Goal: Information Seeking & Learning: Learn about a topic

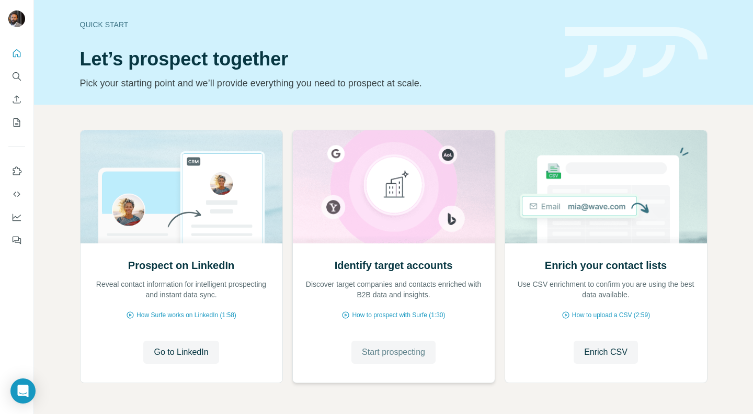
click at [383, 344] on button "Start prospecting" at bounding box center [393, 351] width 84 height 23
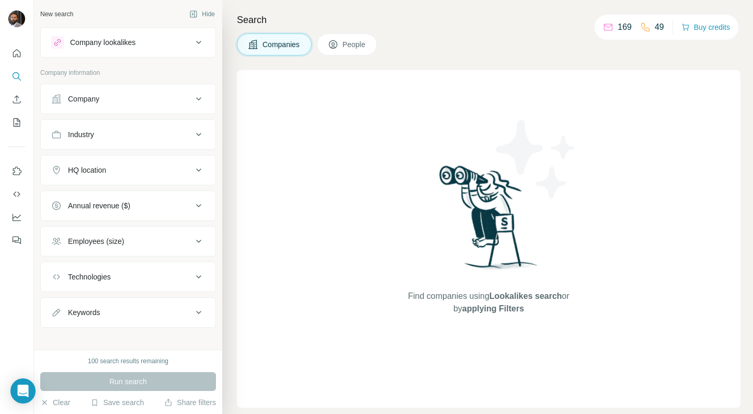
click at [175, 99] on div "Company" at bounding box center [121, 99] width 141 height 10
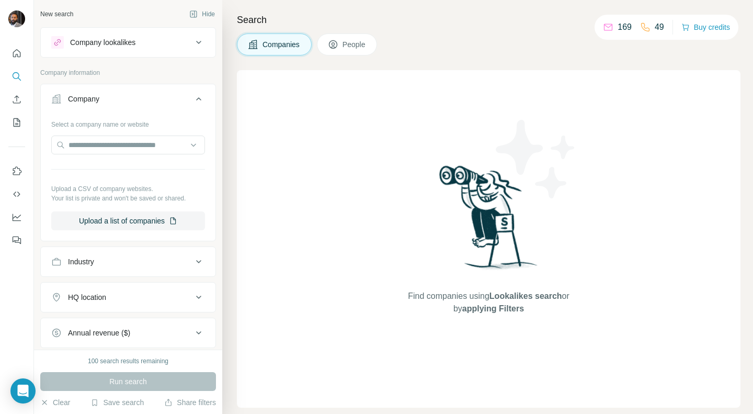
click at [192, 95] on icon at bounding box center [198, 99] width 13 height 13
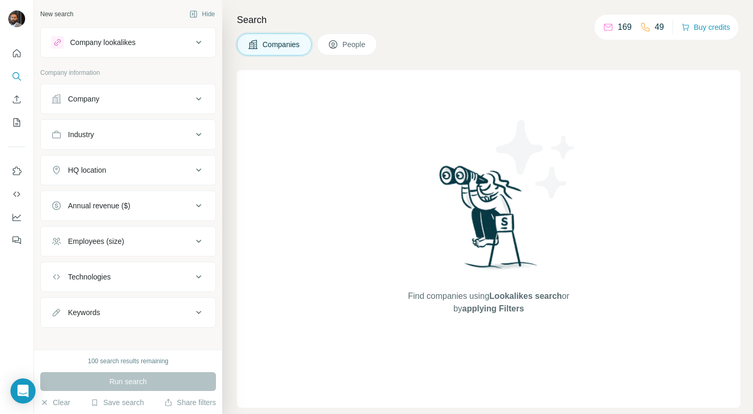
click at [145, 144] on button "Industry" at bounding box center [128, 134] width 175 height 25
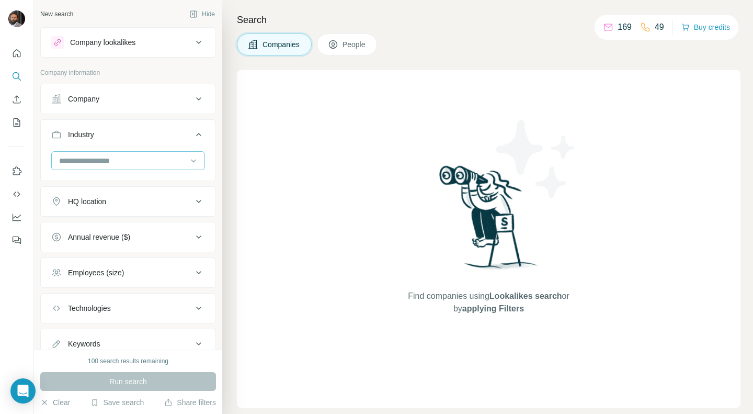
click at [131, 159] on input at bounding box center [122, 161] width 129 height 12
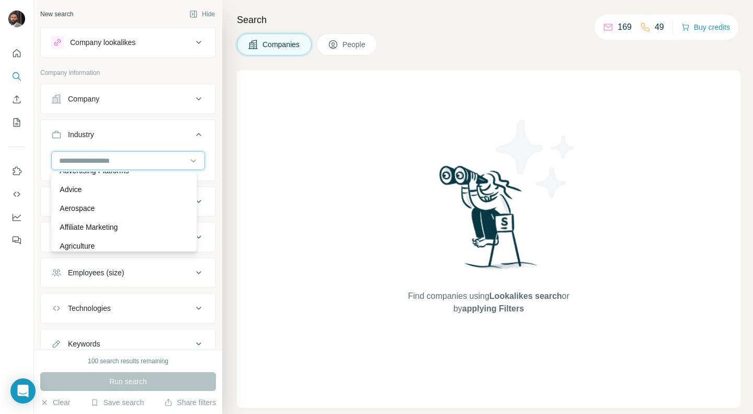
click at [94, 155] on input at bounding box center [122, 161] width 129 height 12
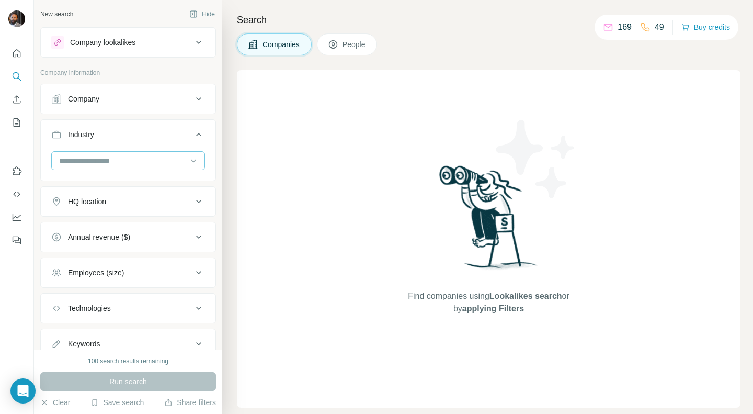
click at [92, 155] on input at bounding box center [122, 161] width 129 height 12
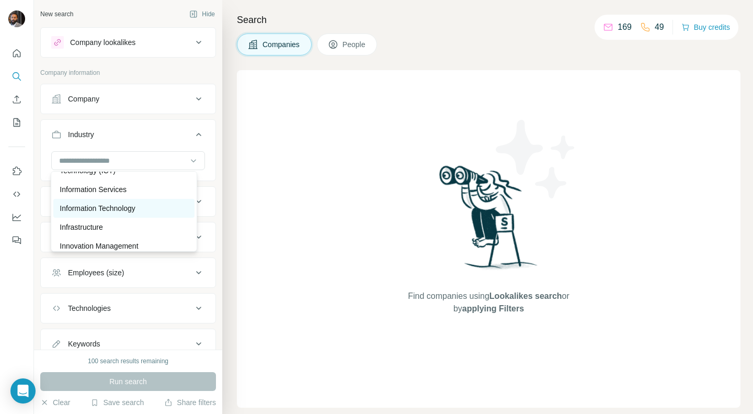
scroll to position [5688, 0]
click at [97, 214] on p "Information Technology" at bounding box center [98, 208] width 76 height 10
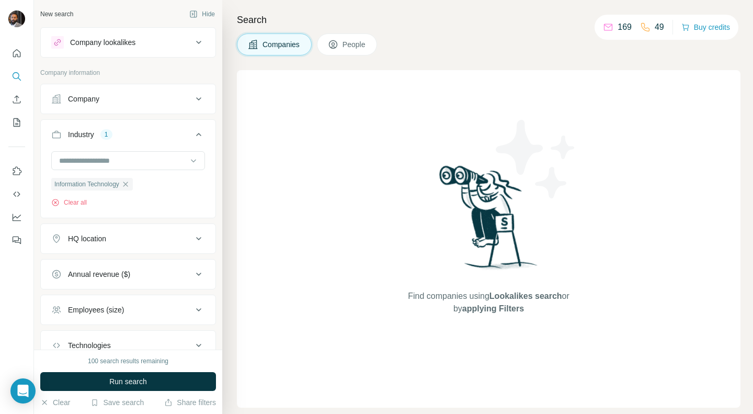
click at [366, 44] on span "People" at bounding box center [354, 44] width 24 height 10
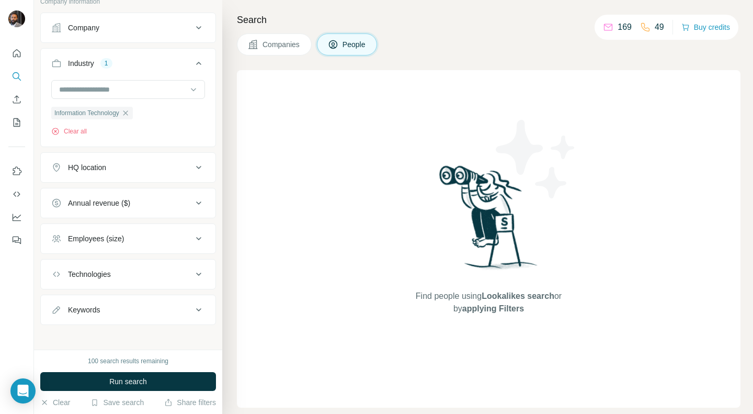
scroll to position [234, 0]
click at [162, 167] on div "HQ location" at bounding box center [121, 167] width 141 height 10
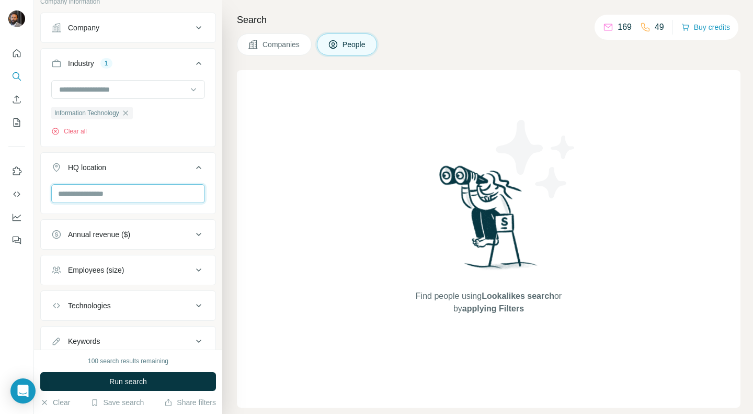
click at [127, 188] on input "text" at bounding box center [128, 193] width 154 height 19
click at [173, 163] on div "HQ location" at bounding box center [121, 167] width 141 height 10
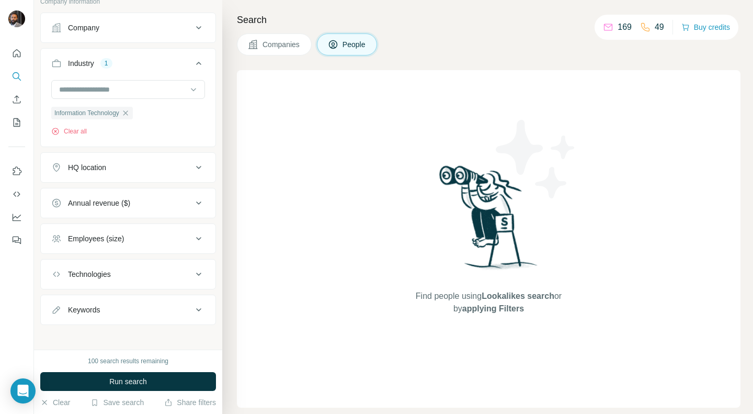
click at [141, 269] on div "Technologies" at bounding box center [121, 274] width 141 height 10
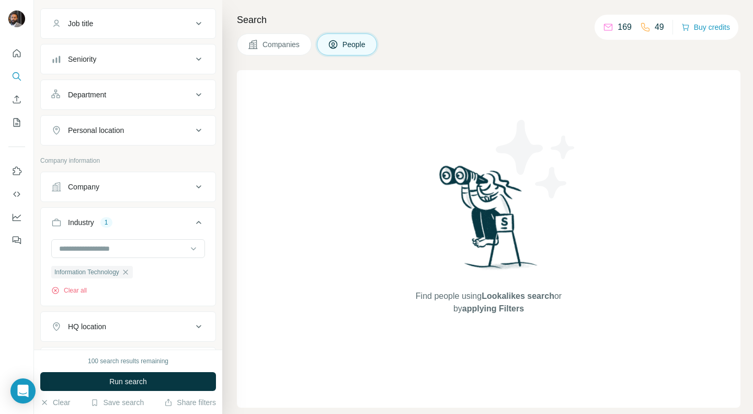
scroll to position [0, 0]
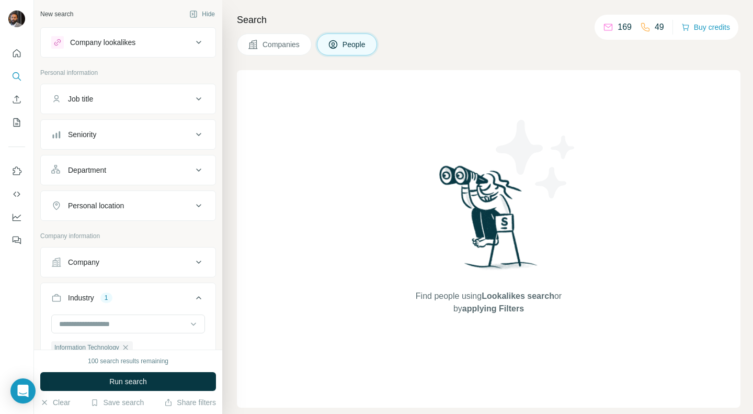
click at [259, 44] on button "Companies" at bounding box center [274, 44] width 75 height 22
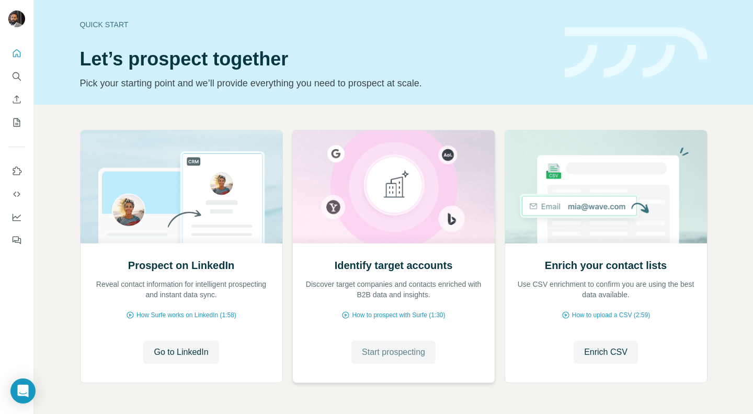
click at [386, 349] on span "Start prospecting" at bounding box center [393, 352] width 63 height 13
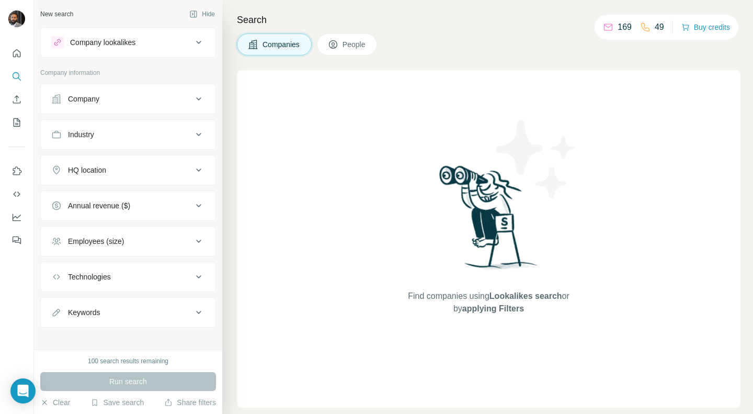
click at [123, 36] on div "Company lookalikes" at bounding box center [121, 42] width 141 height 13
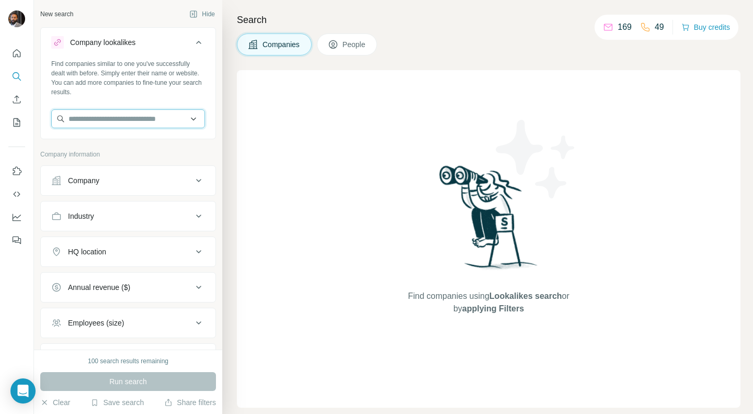
click at [117, 120] on input "text" at bounding box center [128, 118] width 154 height 19
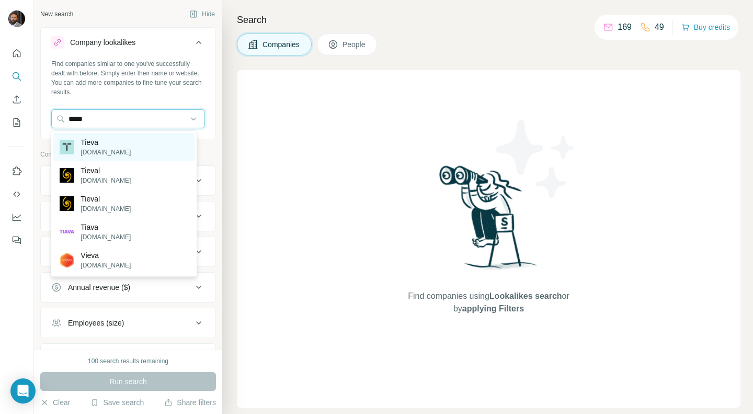
type input "*****"
click at [97, 150] on p "[DOMAIN_NAME]" at bounding box center [106, 151] width 50 height 9
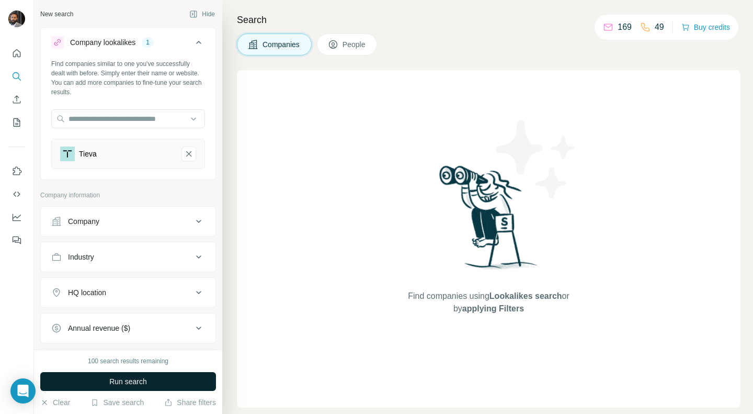
click at [148, 386] on button "Run search" at bounding box center [128, 381] width 176 height 19
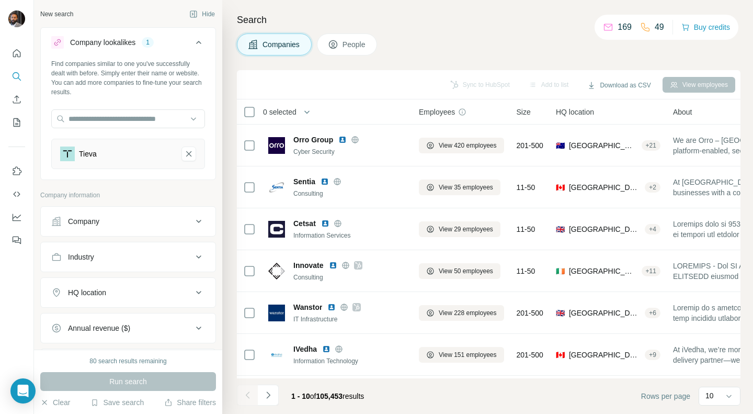
click at [357, 51] on button "People" at bounding box center [347, 44] width 61 height 22
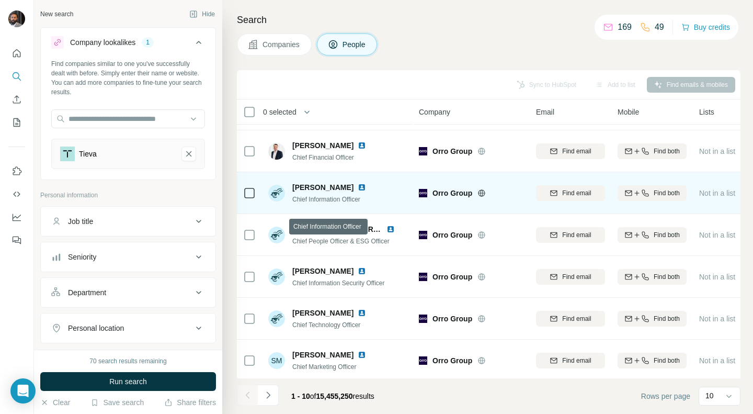
scroll to position [169, 0]
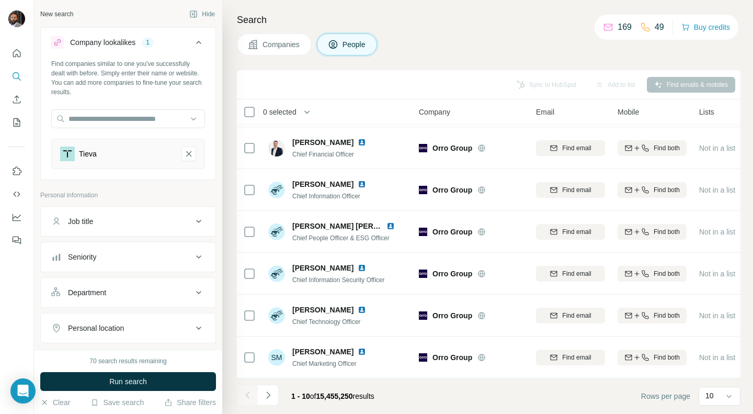
click at [281, 49] on span "Companies" at bounding box center [281, 44] width 38 height 10
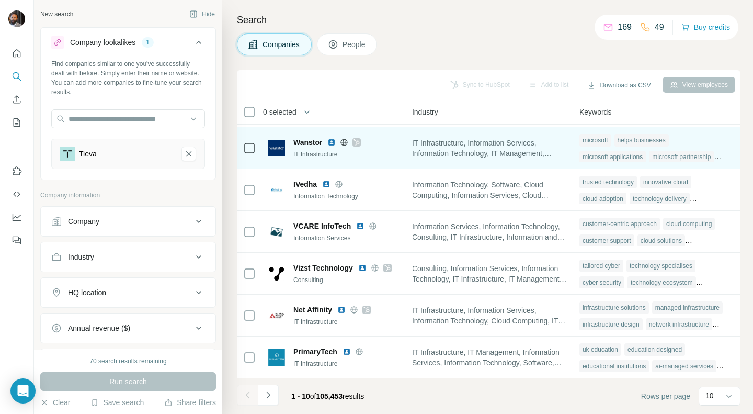
scroll to position [168, 770]
click at [312, 150] on div "IT Infrastructure" at bounding box center [349, 154] width 113 height 9
click at [283, 149] on img at bounding box center [276, 148] width 17 height 17
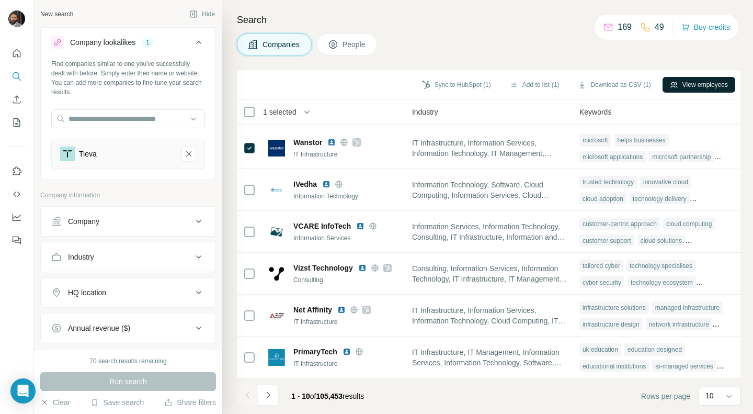
click at [691, 80] on button "View employees" at bounding box center [698, 85] width 73 height 16
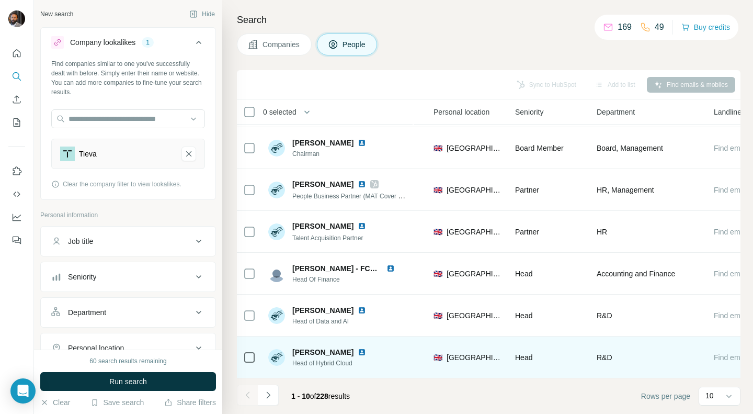
scroll to position [169, 265]
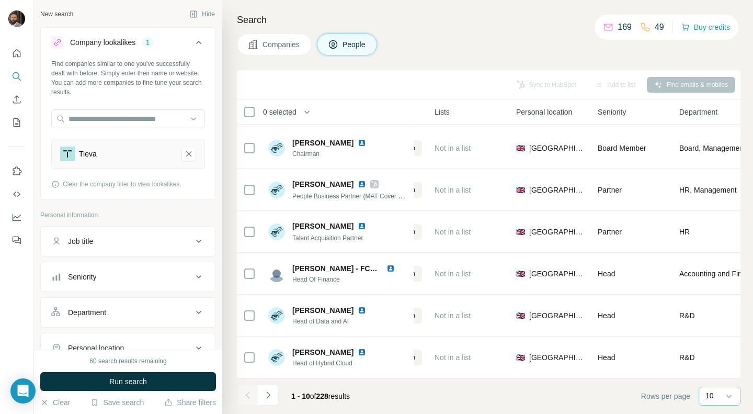
click at [711, 395] on p "10" at bounding box center [709, 395] width 8 height 10
click at [722, 316] on div "60" at bounding box center [719, 316] width 24 height 10
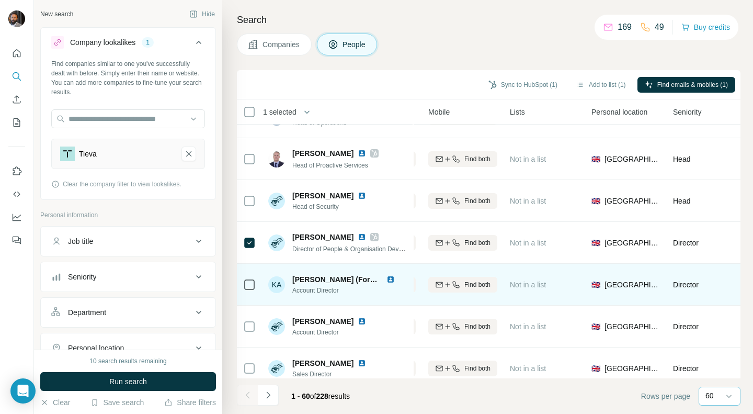
scroll to position [513, 189]
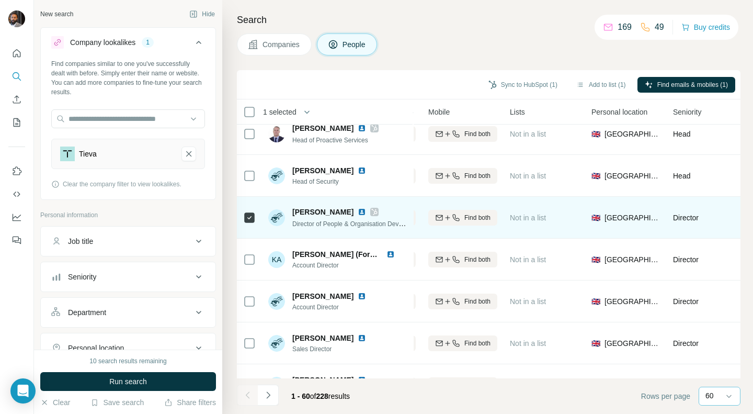
click at [358, 212] on img at bounding box center [362, 212] width 8 height 8
